Goal: Contribute content

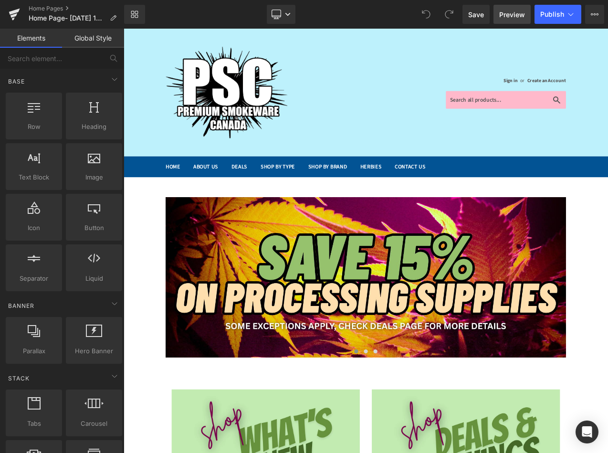
click at [517, 10] on span "Preview" at bounding box center [512, 15] width 26 height 10
click at [17, 12] on icon at bounding box center [14, 12] width 11 height 6
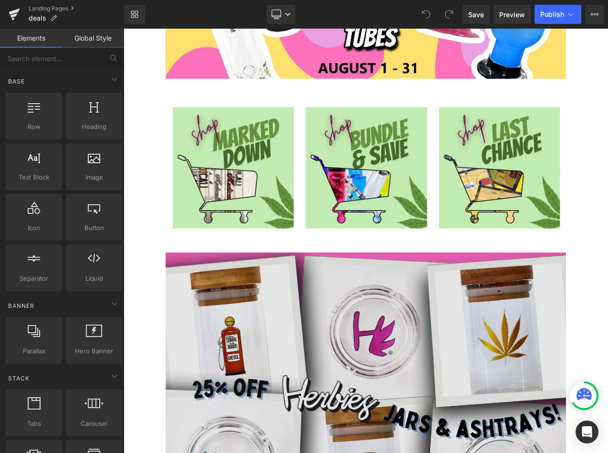
scroll to position [477, 0]
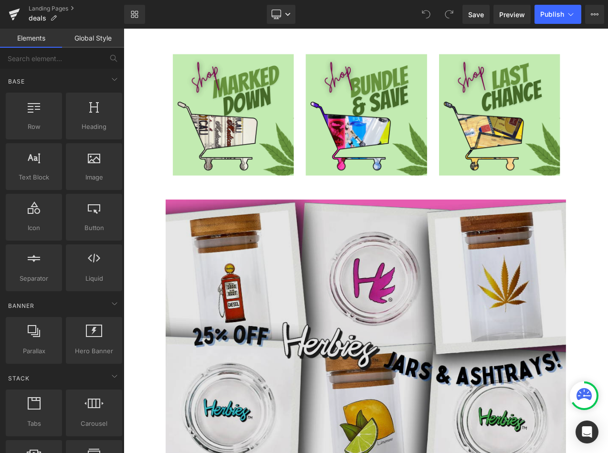
click at [403, 294] on img at bounding box center [412, 408] width 477 height 352
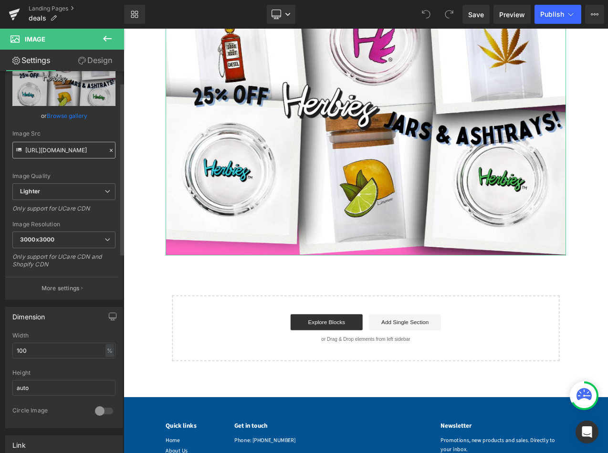
scroll to position [0, 0]
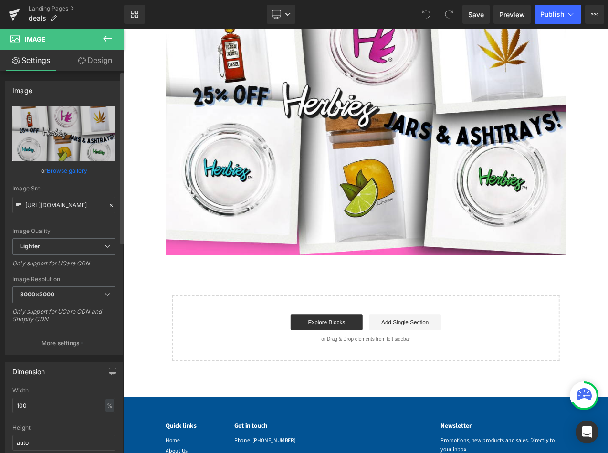
click at [77, 173] on link "Browse gallery" at bounding box center [67, 170] width 41 height 17
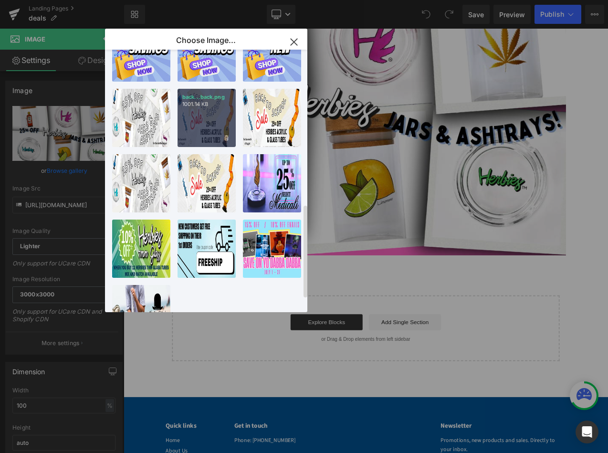
scroll to position [471, 0]
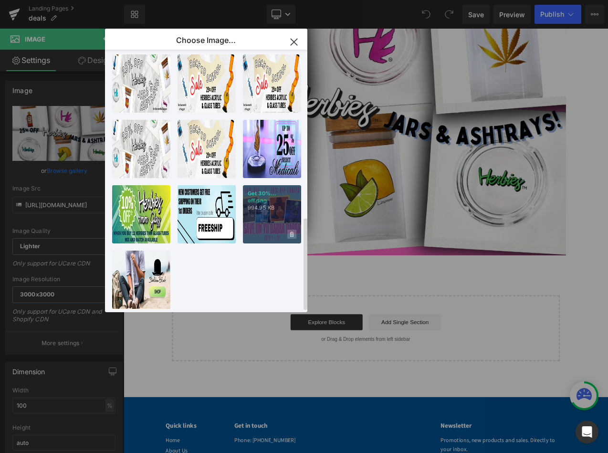
click at [291, 231] on icon at bounding box center [291, 233] width 3 height 5
click at [264, 229] on span "Yes" at bounding box center [260, 234] width 24 height 10
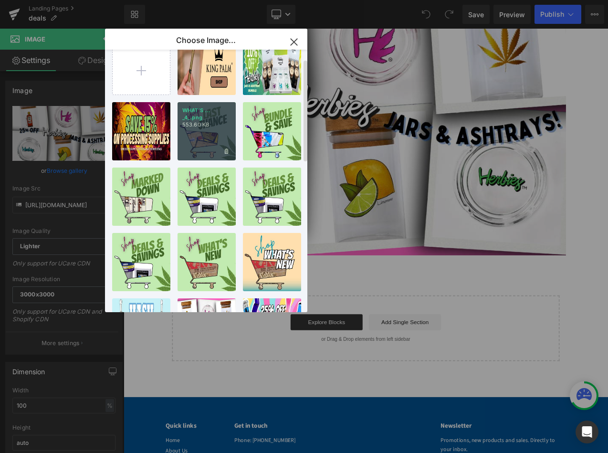
scroll to position [0, 0]
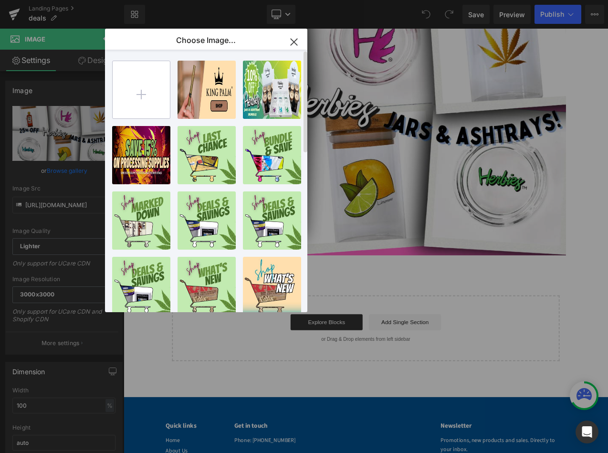
click at [154, 85] on input "file" at bounding box center [141, 89] width 57 height 57
type input "C:\fakepath\59974536_2217065411722137_3562406648813191168_n.png"
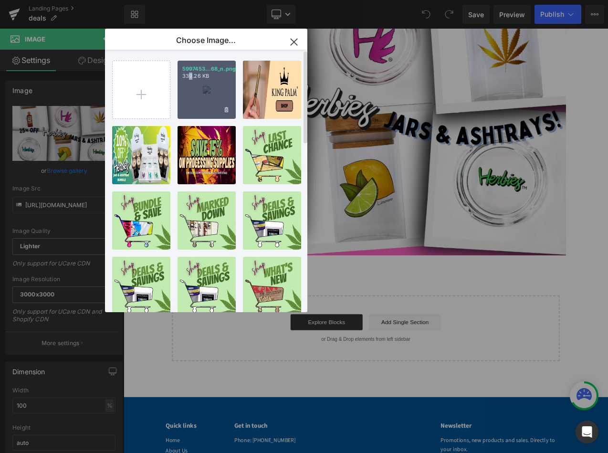
click at [190, 92] on div "5997453...68_n.png 339.26 KB" at bounding box center [206, 90] width 58 height 58
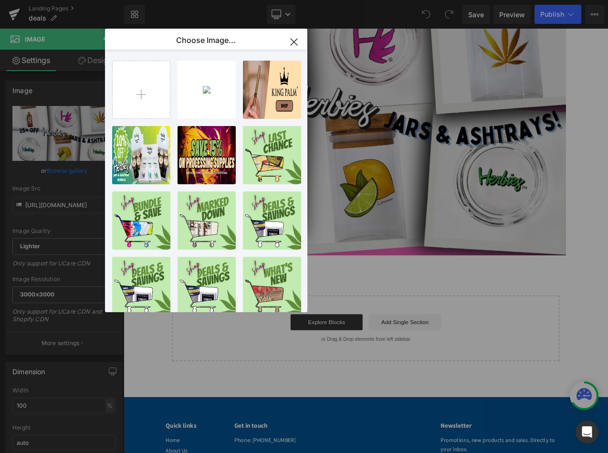
type input "[URL][DOMAIN_NAME]"
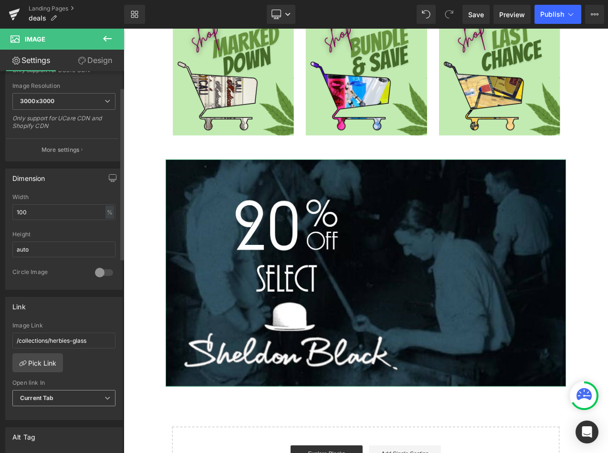
scroll to position [286, 0]
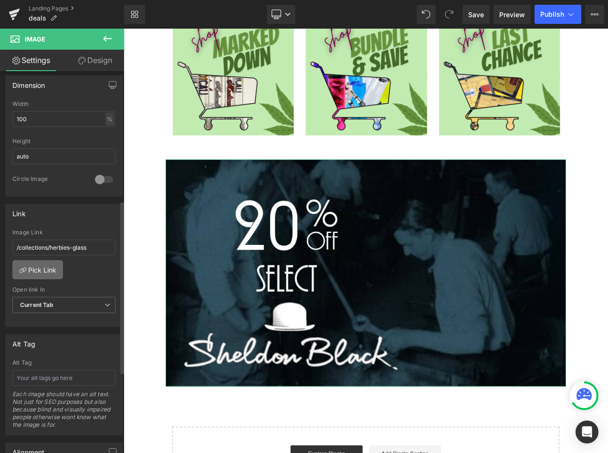
click at [35, 268] on link "Pick Link" at bounding box center [37, 269] width 51 height 19
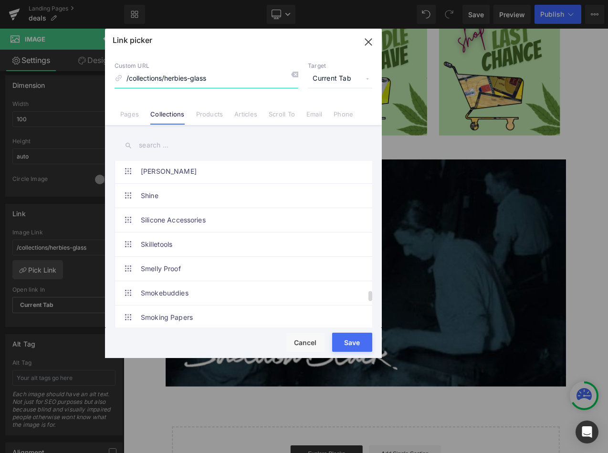
scroll to position [1956, 0]
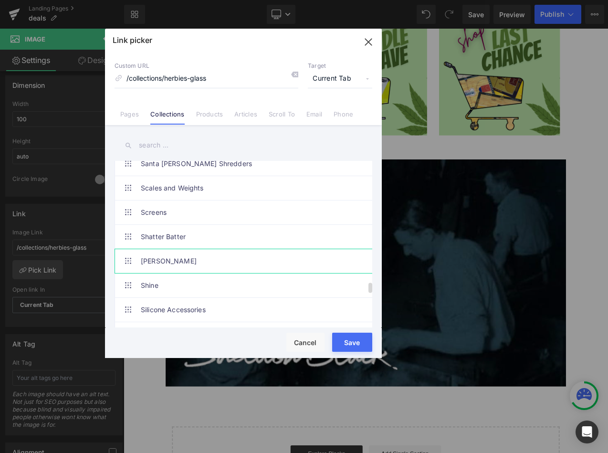
click at [192, 267] on link "[PERSON_NAME]" at bounding box center [246, 261] width 210 height 24
type input "/collections/[PERSON_NAME]"
click at [355, 343] on button "Save" at bounding box center [352, 341] width 40 height 19
type input "/collections/[PERSON_NAME]"
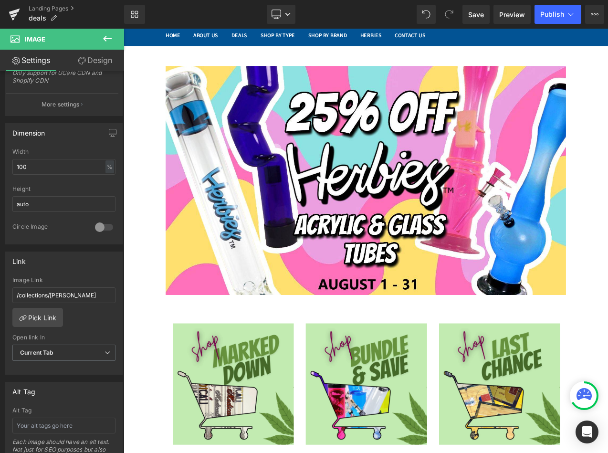
scroll to position [95, 0]
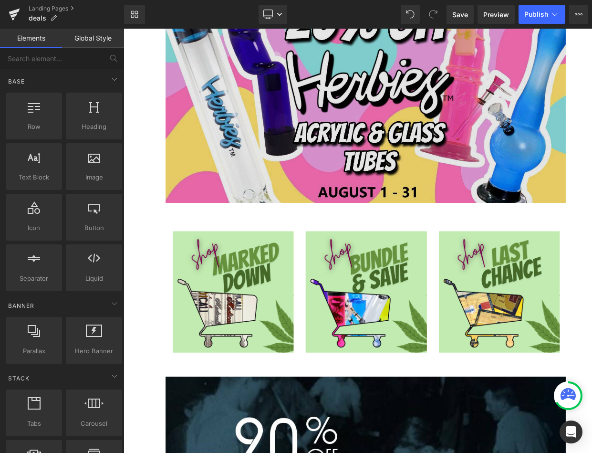
scroll to position [241, 0]
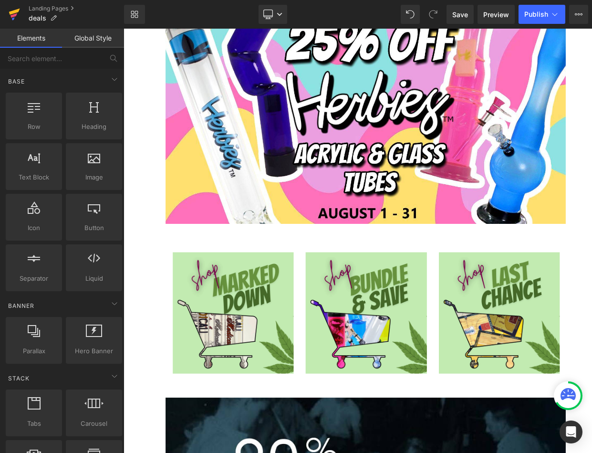
drag, startPoint x: 309, startPoint y: 25, endPoint x: 12, endPoint y: 18, distance: 296.3
click at [12, 18] on icon at bounding box center [14, 14] width 11 height 24
click at [460, 16] on span "Save" at bounding box center [460, 15] width 16 height 10
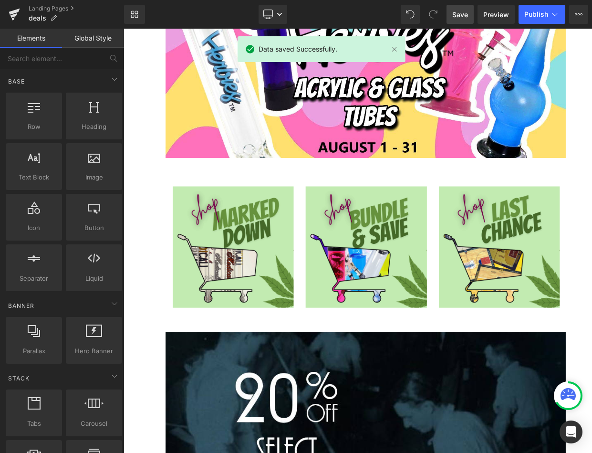
scroll to position [336, 0]
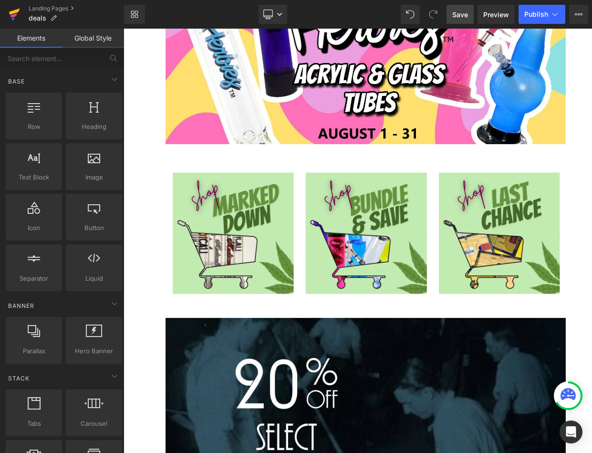
click at [22, 16] on link at bounding box center [14, 14] width 29 height 29
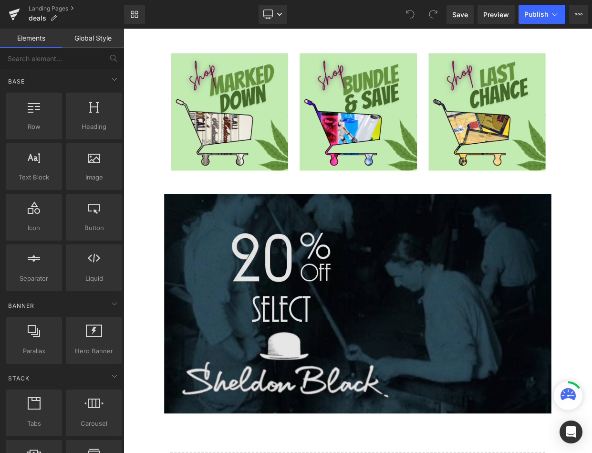
scroll to position [477, 0]
click at [231, 332] on img at bounding box center [412, 367] width 477 height 270
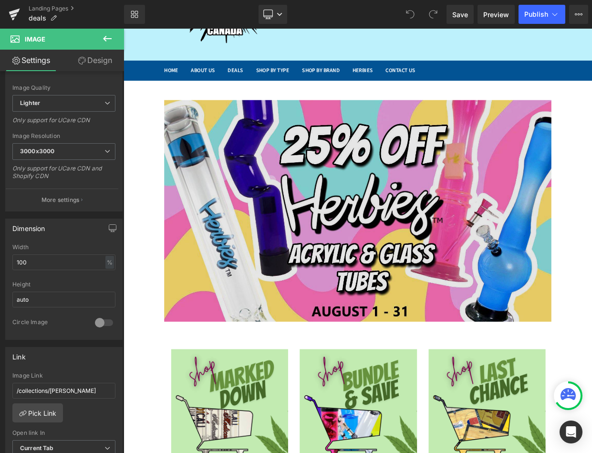
scroll to position [48, 0]
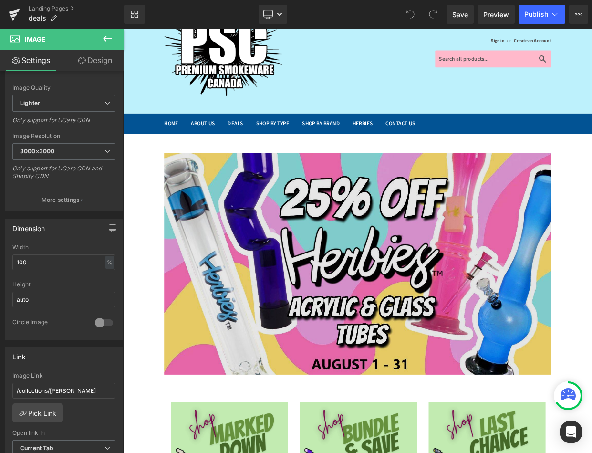
click at [359, 258] on img at bounding box center [412, 318] width 477 height 273
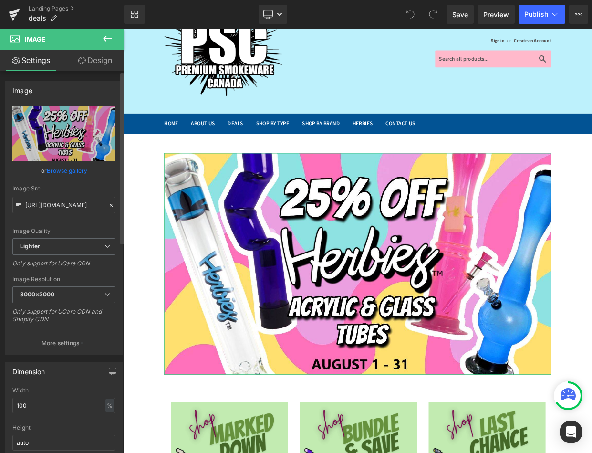
click at [61, 170] on link "Browse gallery" at bounding box center [67, 170] width 41 height 17
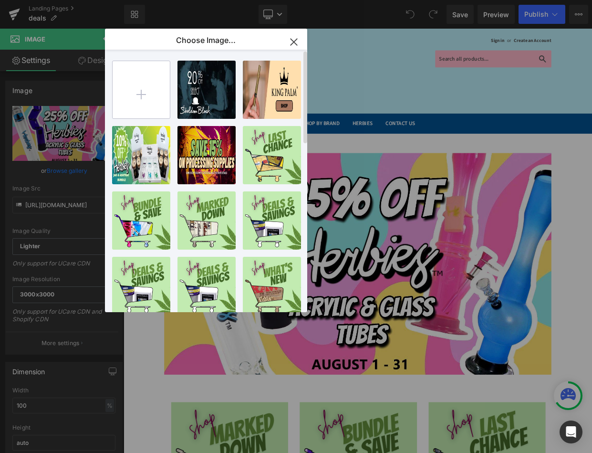
click at [157, 86] on input "file" at bounding box center [141, 89] width 57 height 57
type input "C:\fakepath\Special.png"
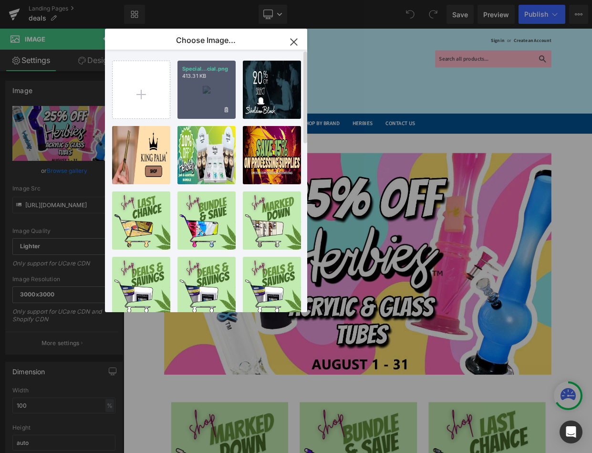
click at [196, 94] on div "Special...cial.png 413.31 KB" at bounding box center [206, 90] width 58 height 58
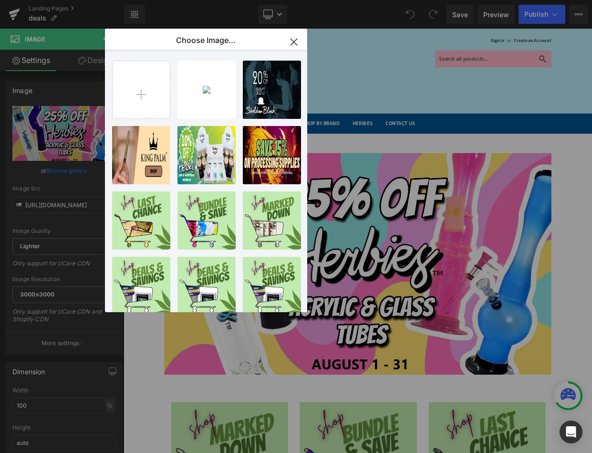
type input "https://ucarecdn.com/ee8f13f1-7832-4104-b0a9-94c6e6dff6bd/-/format/auto/-/previ…"
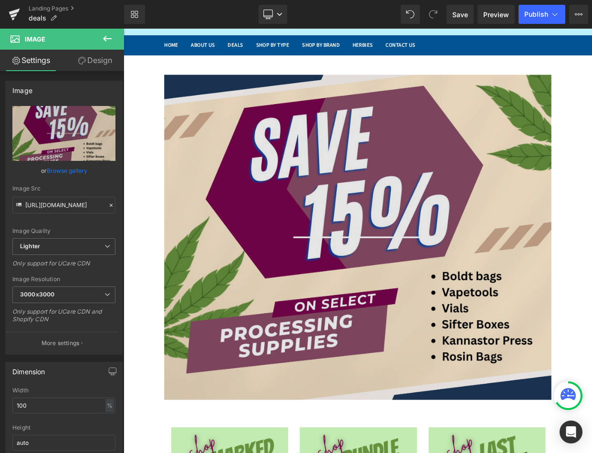
scroll to position [143, 0]
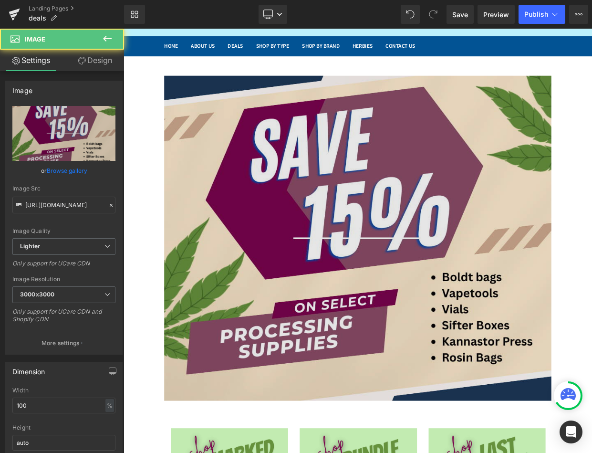
click at [325, 138] on img at bounding box center [412, 286] width 477 height 400
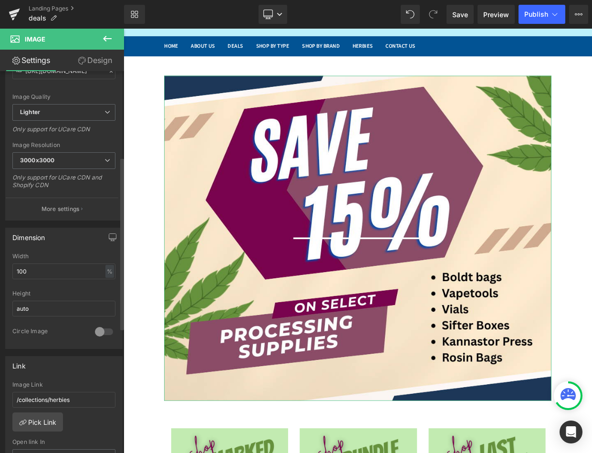
scroll to position [191, 0]
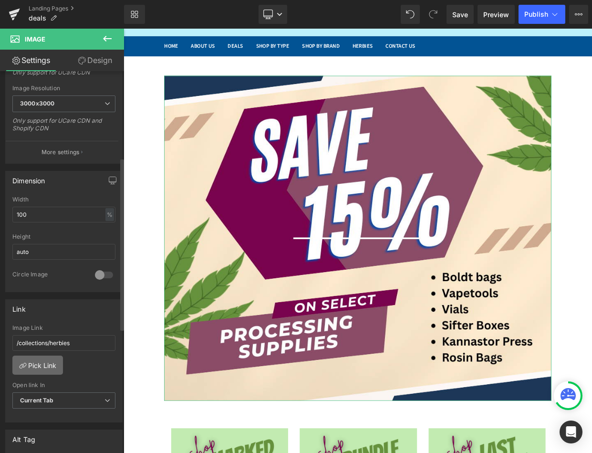
click at [38, 361] on link "Pick Link" at bounding box center [37, 364] width 51 height 19
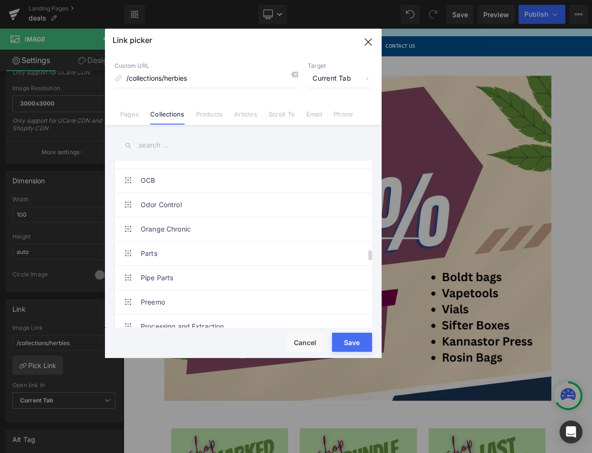
scroll to position [1574, 0]
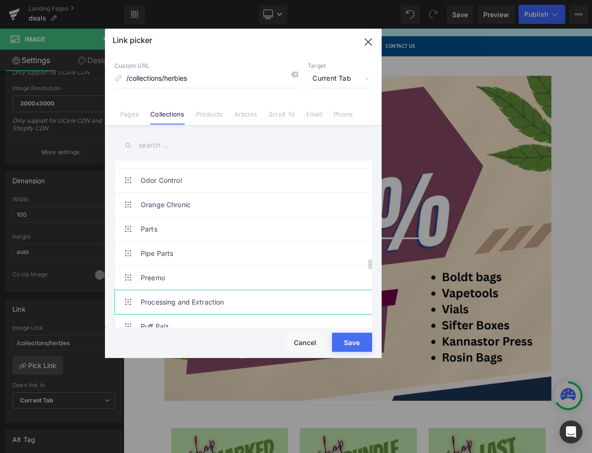
click at [176, 296] on link "Processing and Extraction" at bounding box center [246, 302] width 210 height 24
type input "/collections/processing-and-extraction"
click at [354, 342] on button "Save" at bounding box center [352, 341] width 40 height 19
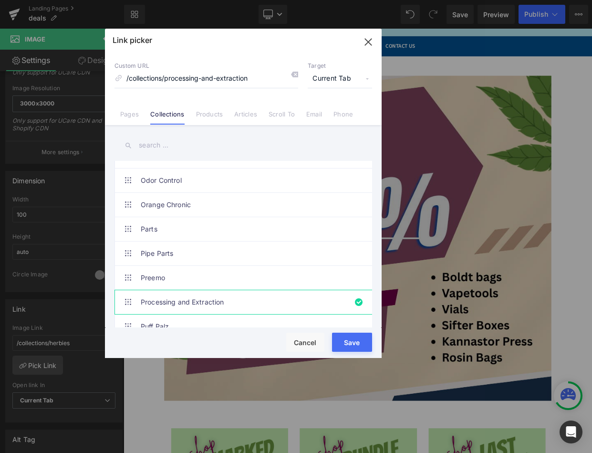
type input "/collections/processing-and-extraction"
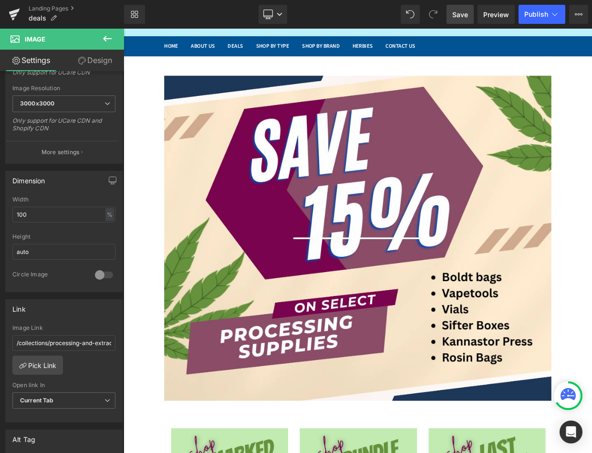
click at [468, 13] on span "Save" at bounding box center [460, 15] width 16 height 10
click at [505, 18] on span "Preview" at bounding box center [496, 15] width 26 height 10
click at [461, 9] on link "Save" at bounding box center [459, 14] width 27 height 19
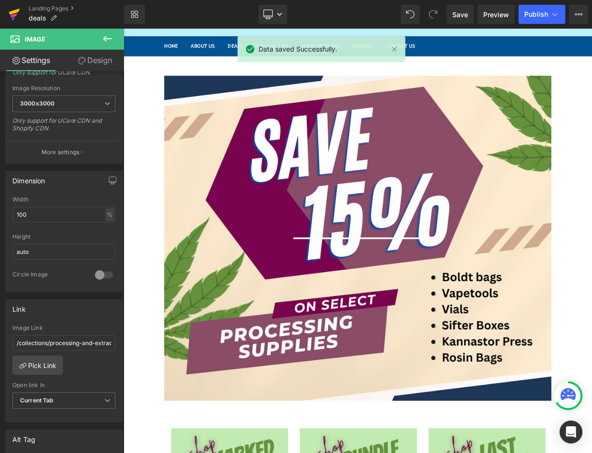
click at [15, 7] on icon at bounding box center [14, 14] width 11 height 24
